Goal: Communication & Community: Connect with others

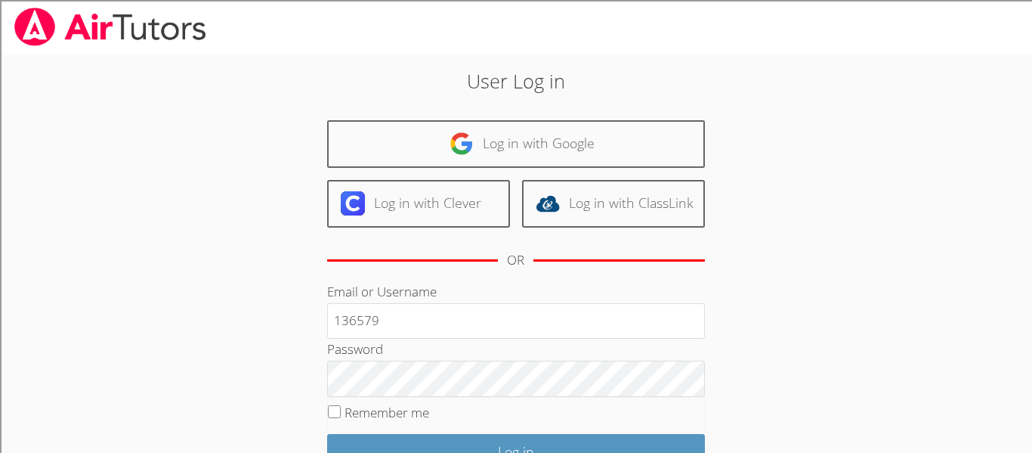
type input "136579"
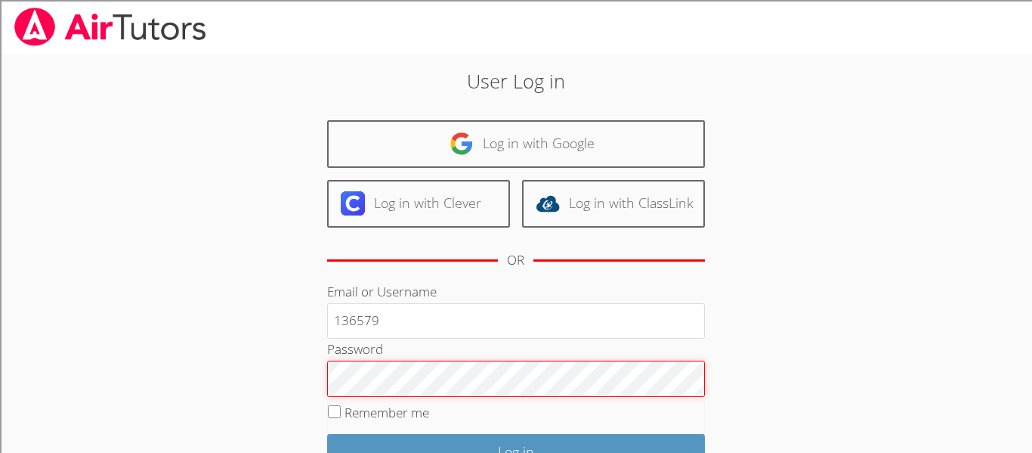
click at [327, 434] on input "Log in" at bounding box center [516, 452] width 378 height 36
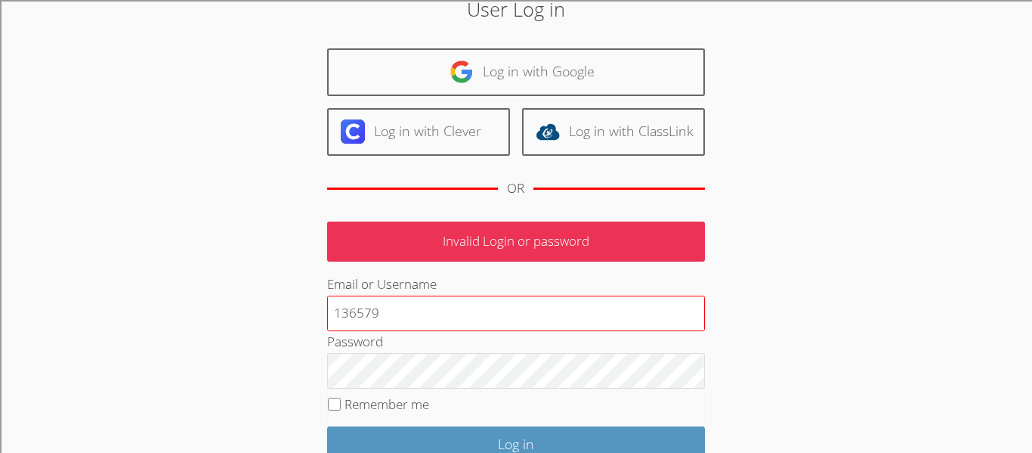
click at [450, 317] on input "136579" at bounding box center [516, 313] width 378 height 36
type input "1"
type input "[PERSON_NAME]"
click at [327, 426] on input "Log in" at bounding box center [516, 444] width 378 height 36
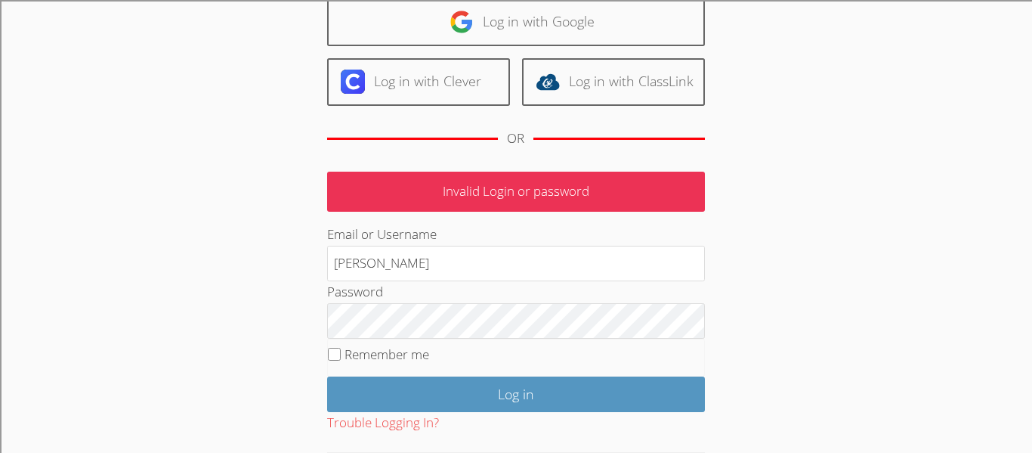
scroll to position [119, 0]
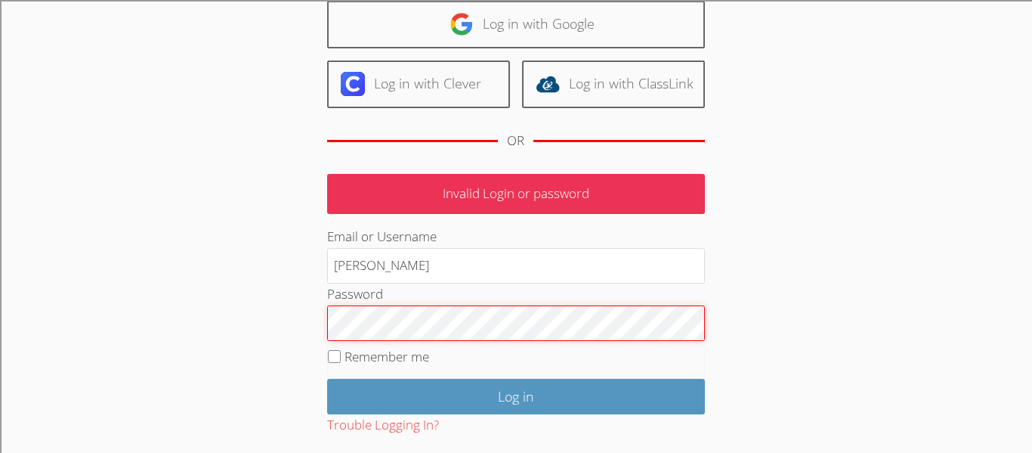
click at [327, 379] on input "Log in" at bounding box center [516, 397] width 378 height 36
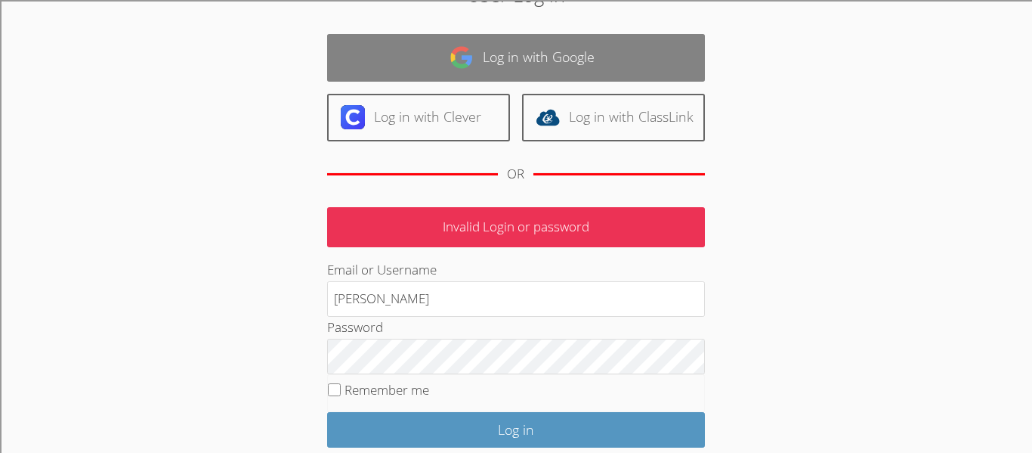
click at [499, 69] on link "Log in with Google" at bounding box center [516, 58] width 378 height 48
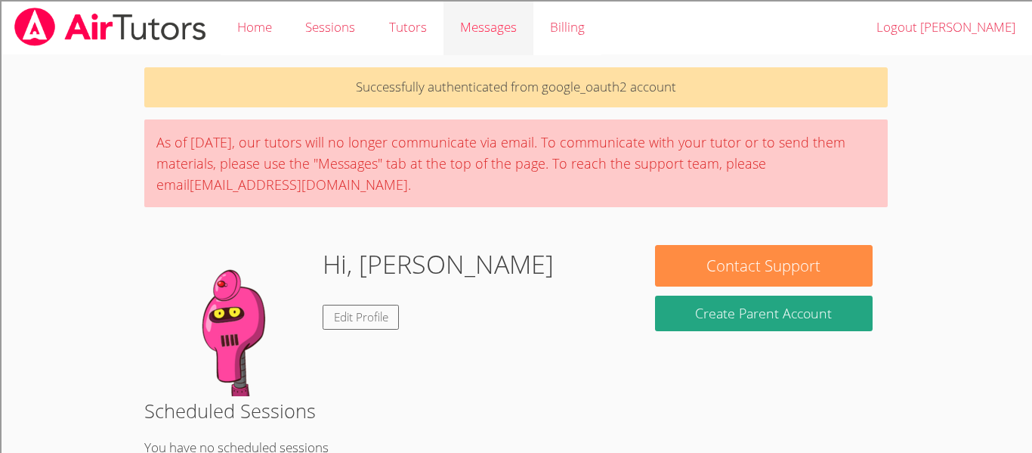
click at [478, 43] on link "Messages" at bounding box center [489, 27] width 90 height 55
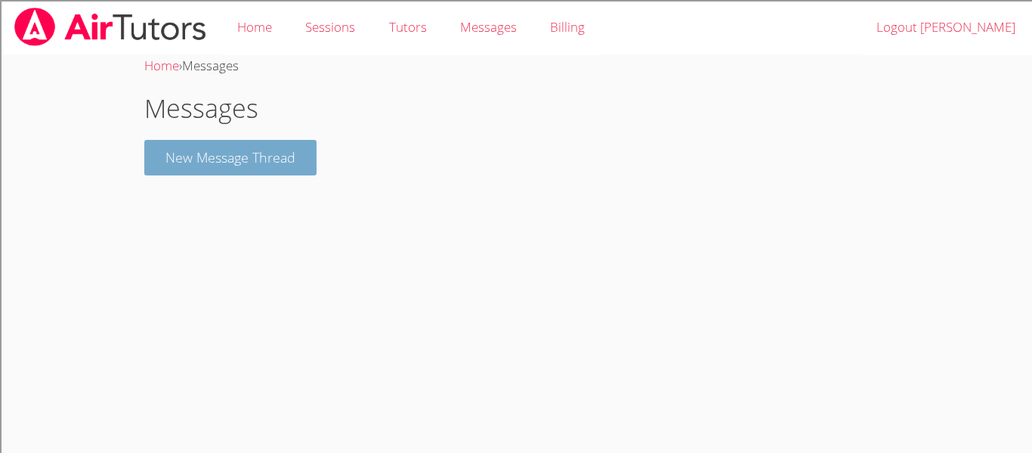
click at [285, 152] on button "New Message Thread" at bounding box center [230, 158] width 172 height 36
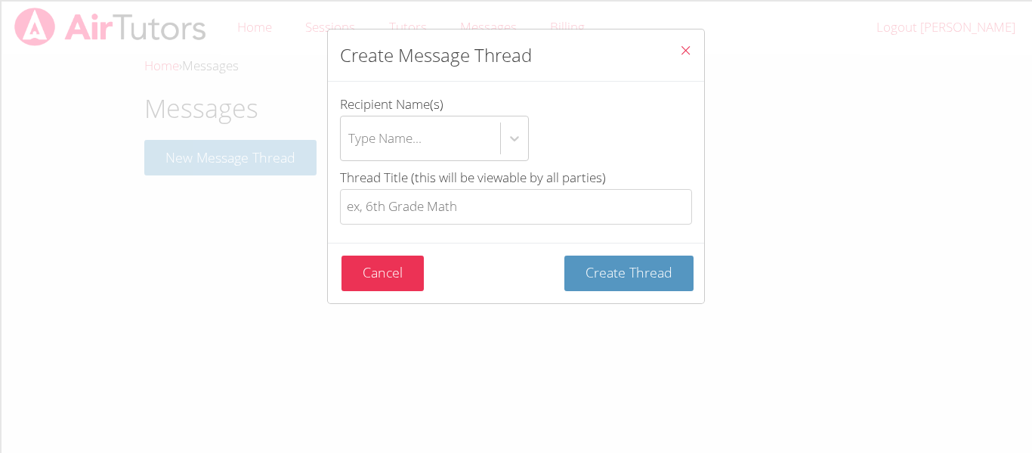
click at [690, 44] on icon "Close" at bounding box center [685, 50] width 13 height 13
